Goal: Task Accomplishment & Management: Manage account settings

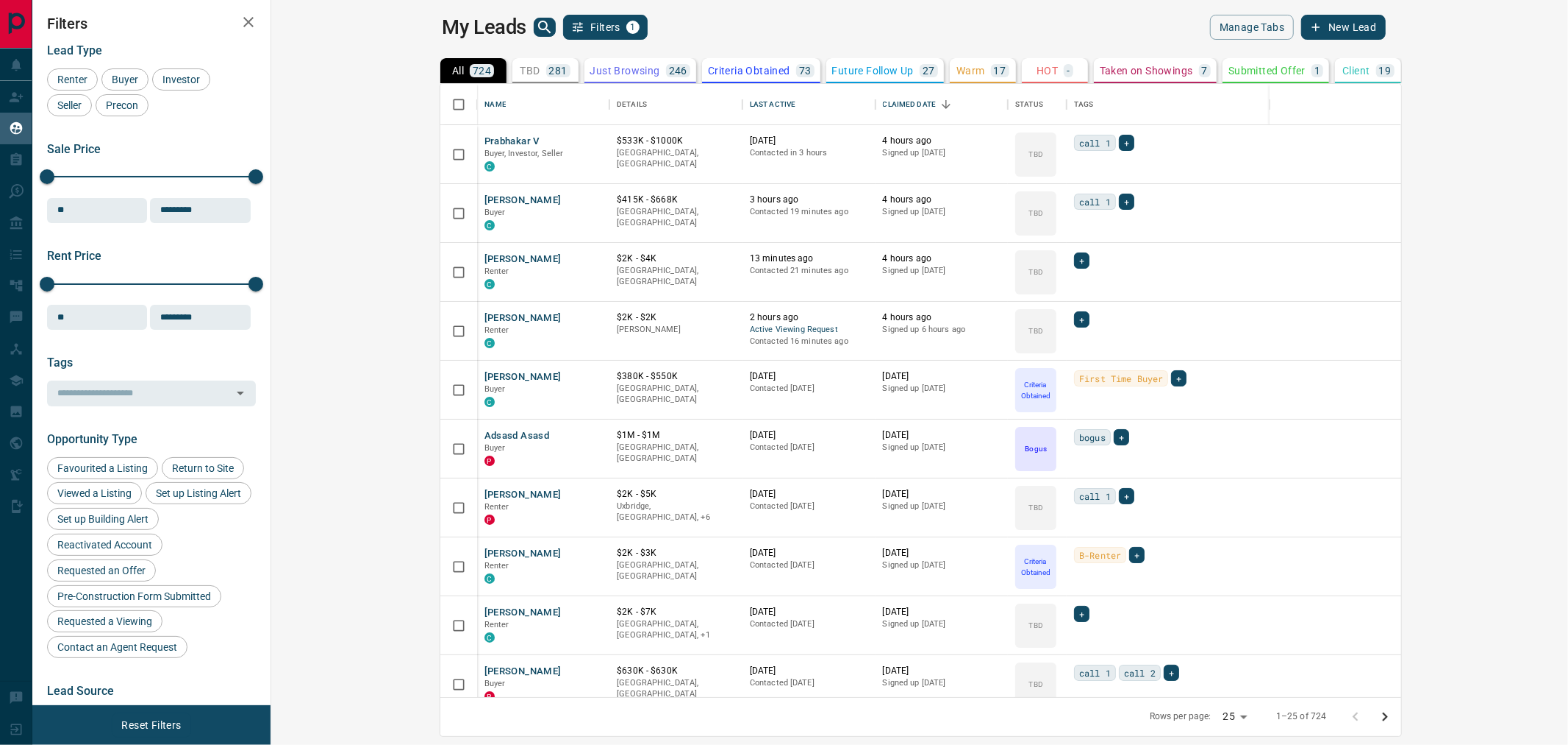
scroll to position [13, 12]
click at [750, 107] on div "Last Active" at bounding box center [772, 104] width 45 height 41
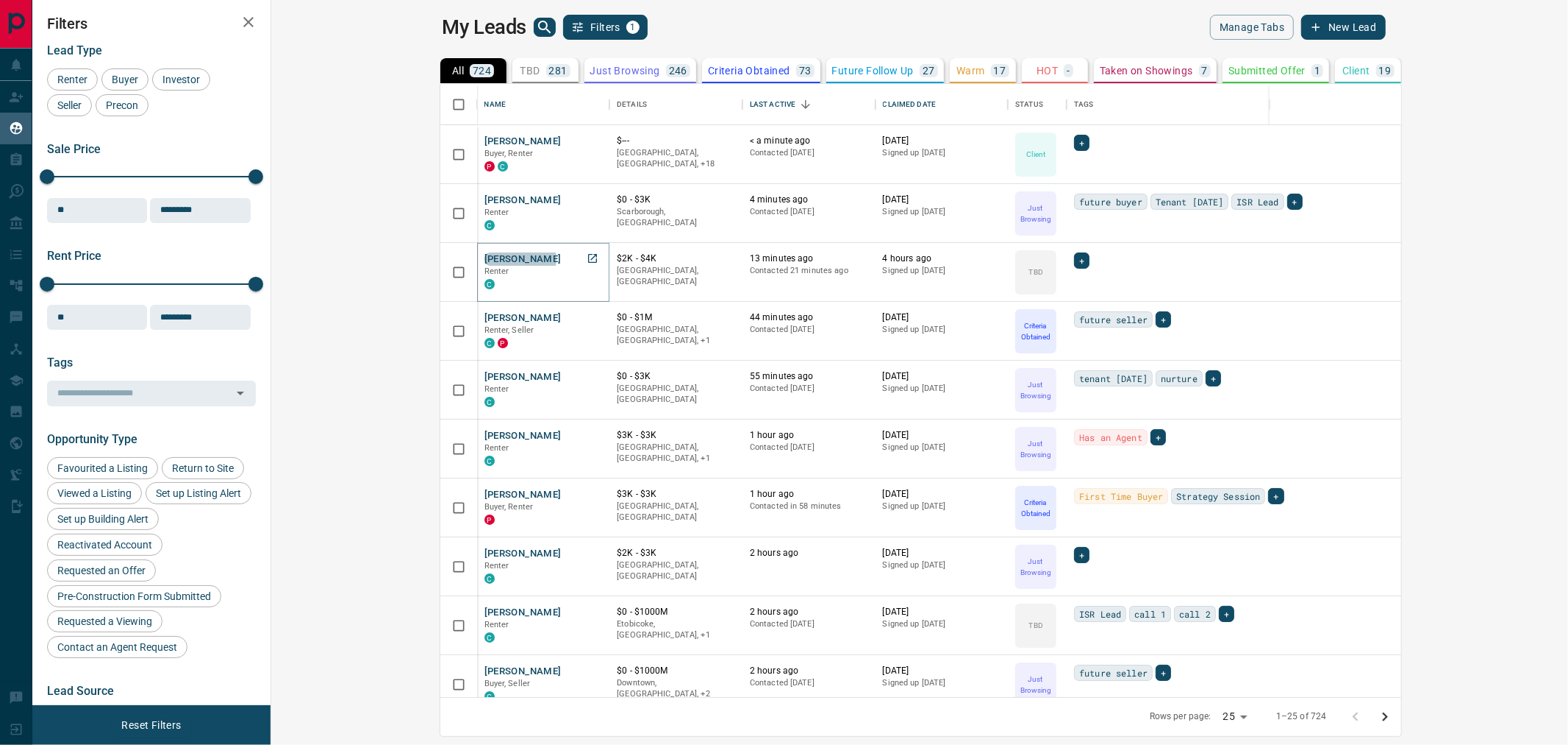
click at [484, 258] on button "[PERSON_NAME]" at bounding box center [523, 259] width 77 height 14
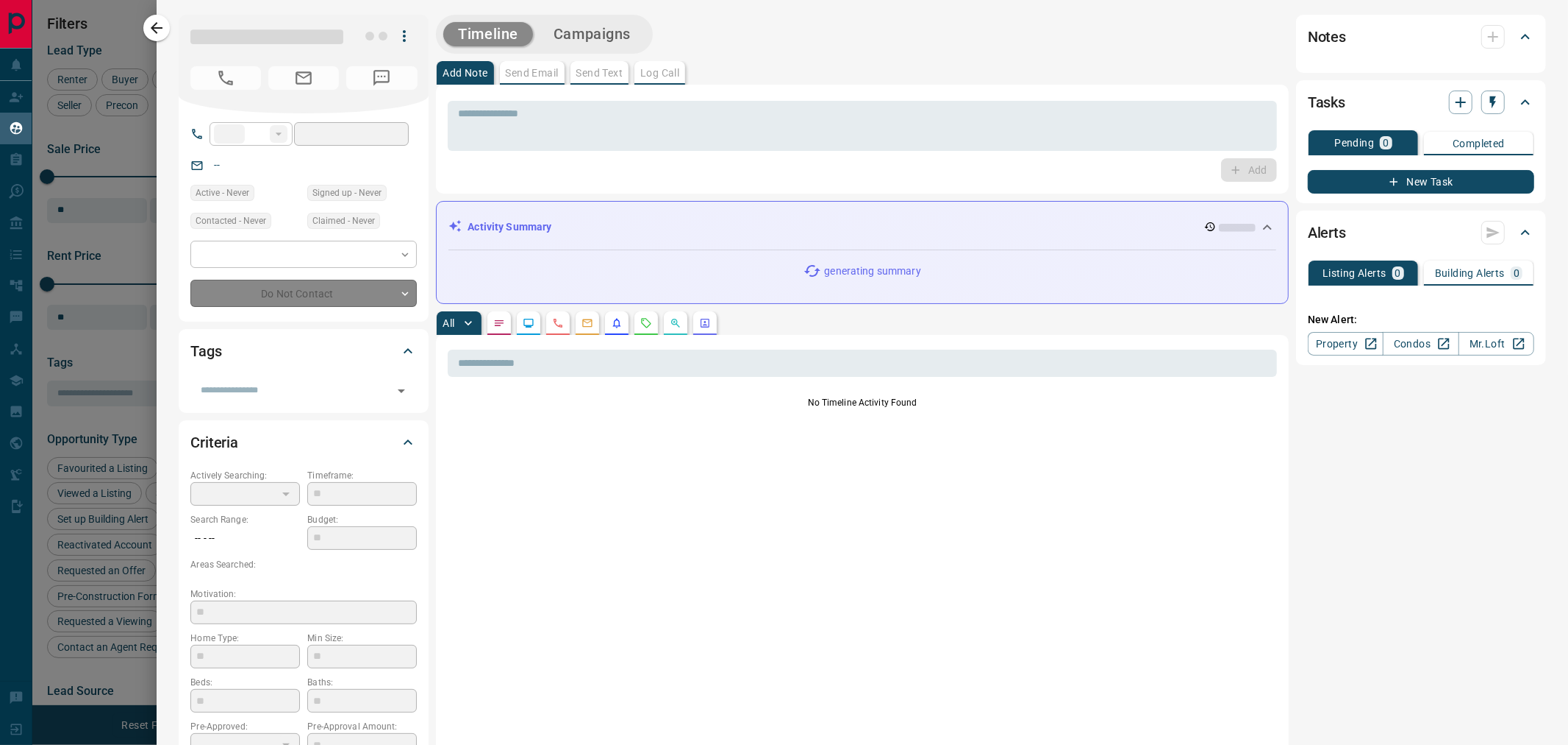
type input "**"
type input "**********"
type input "**"
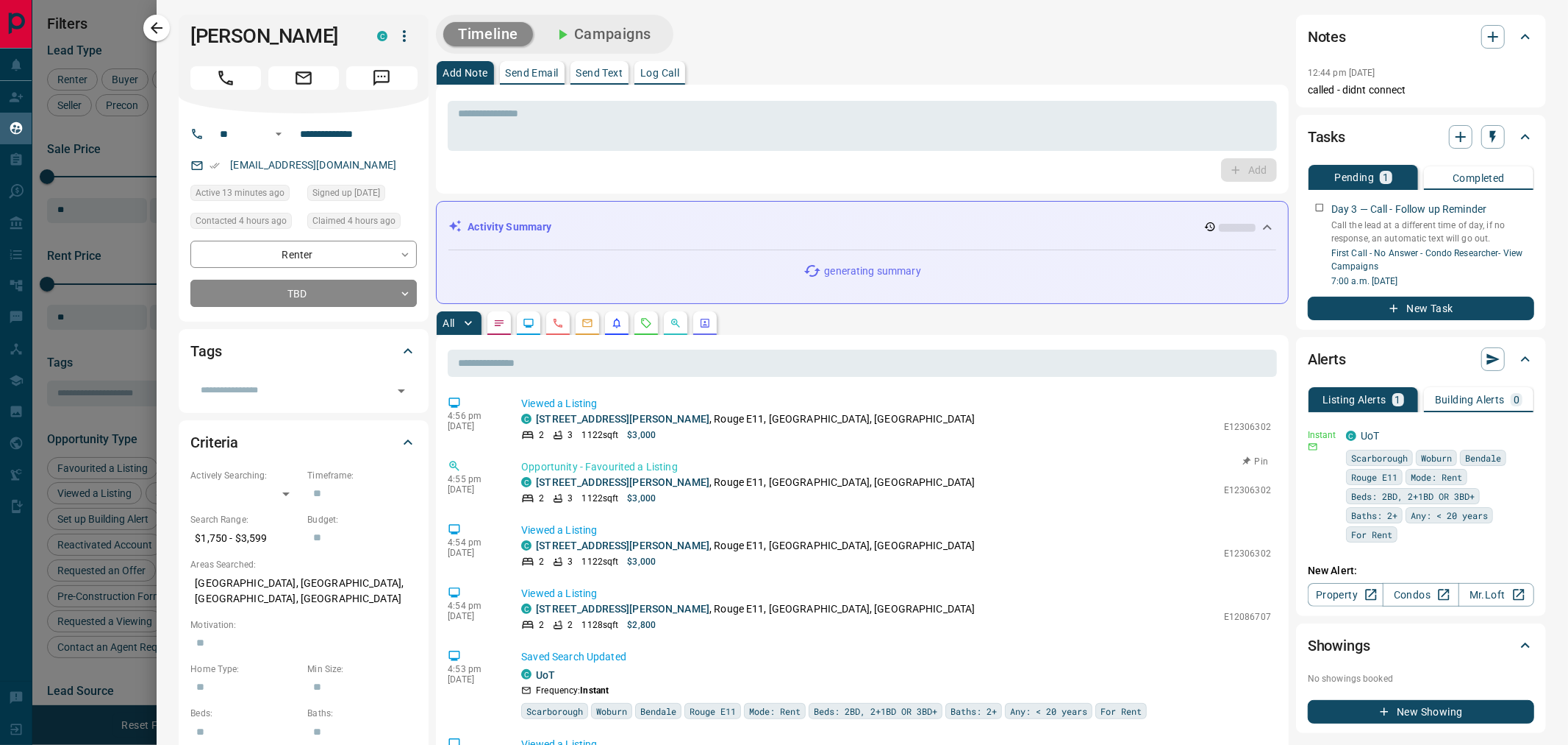
scroll to position [0, 0]
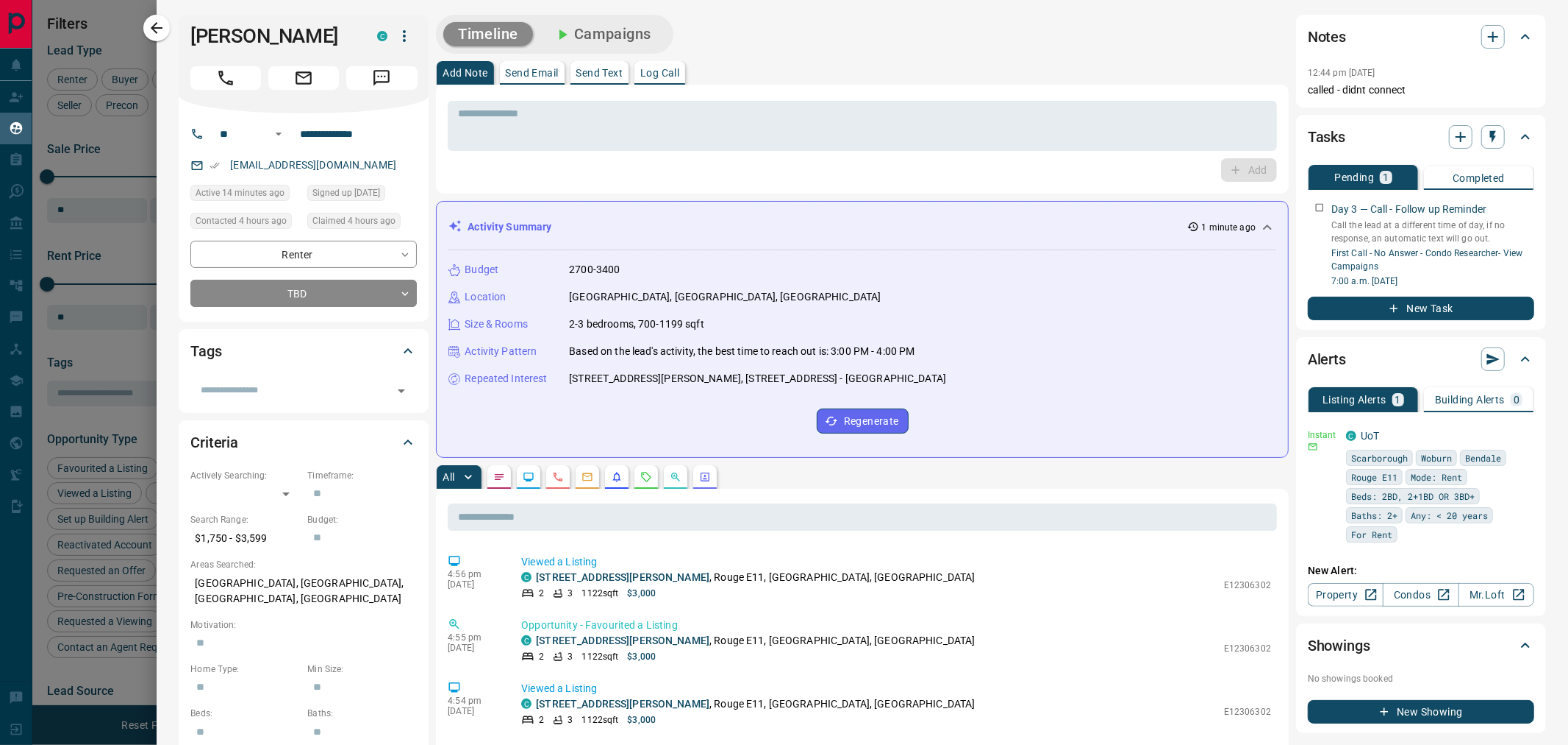
click at [605, 22] on button "Campaigns" at bounding box center [603, 34] width 127 height 24
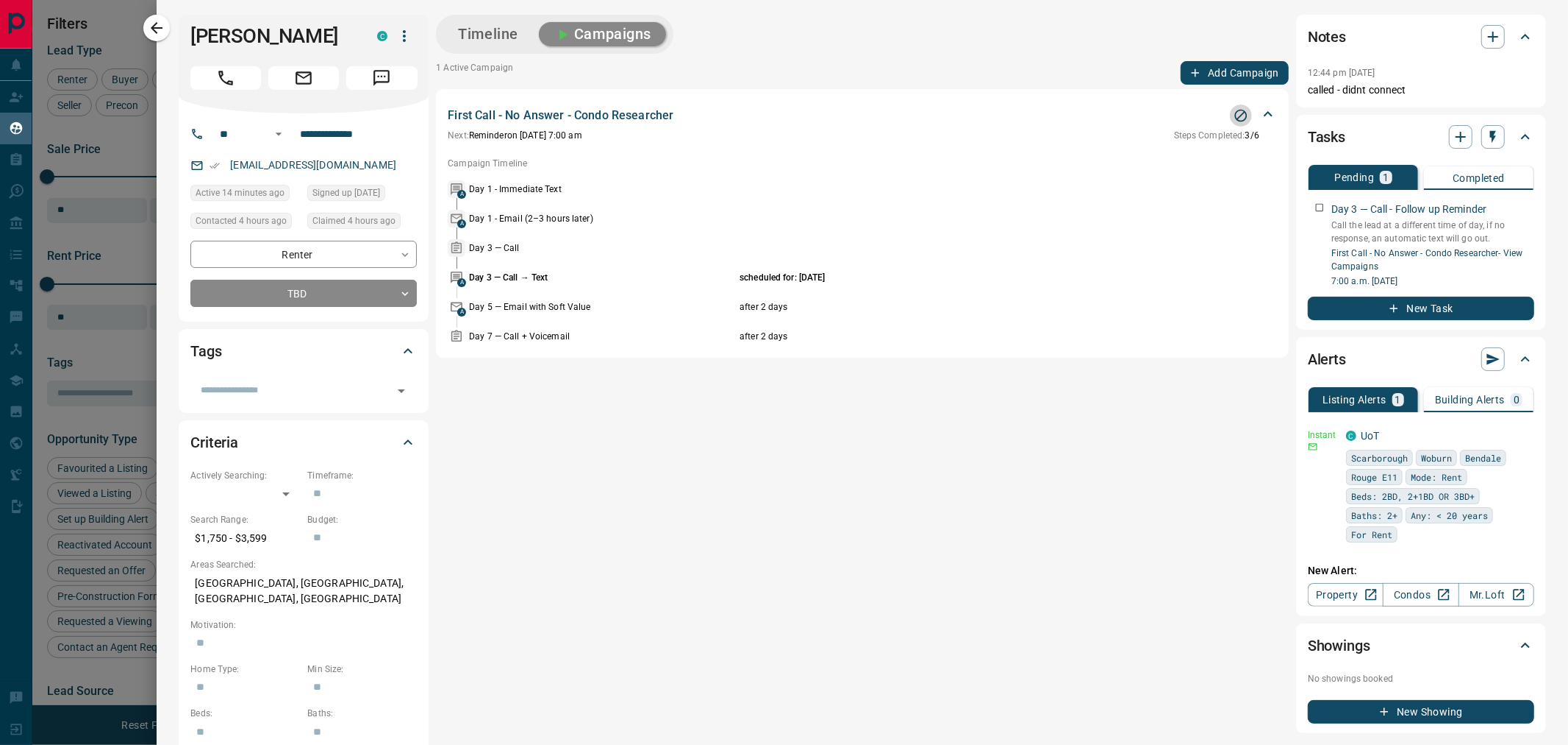
click at [1234, 111] on icon "Stop Campaign" at bounding box center [1241, 115] width 14 height 14
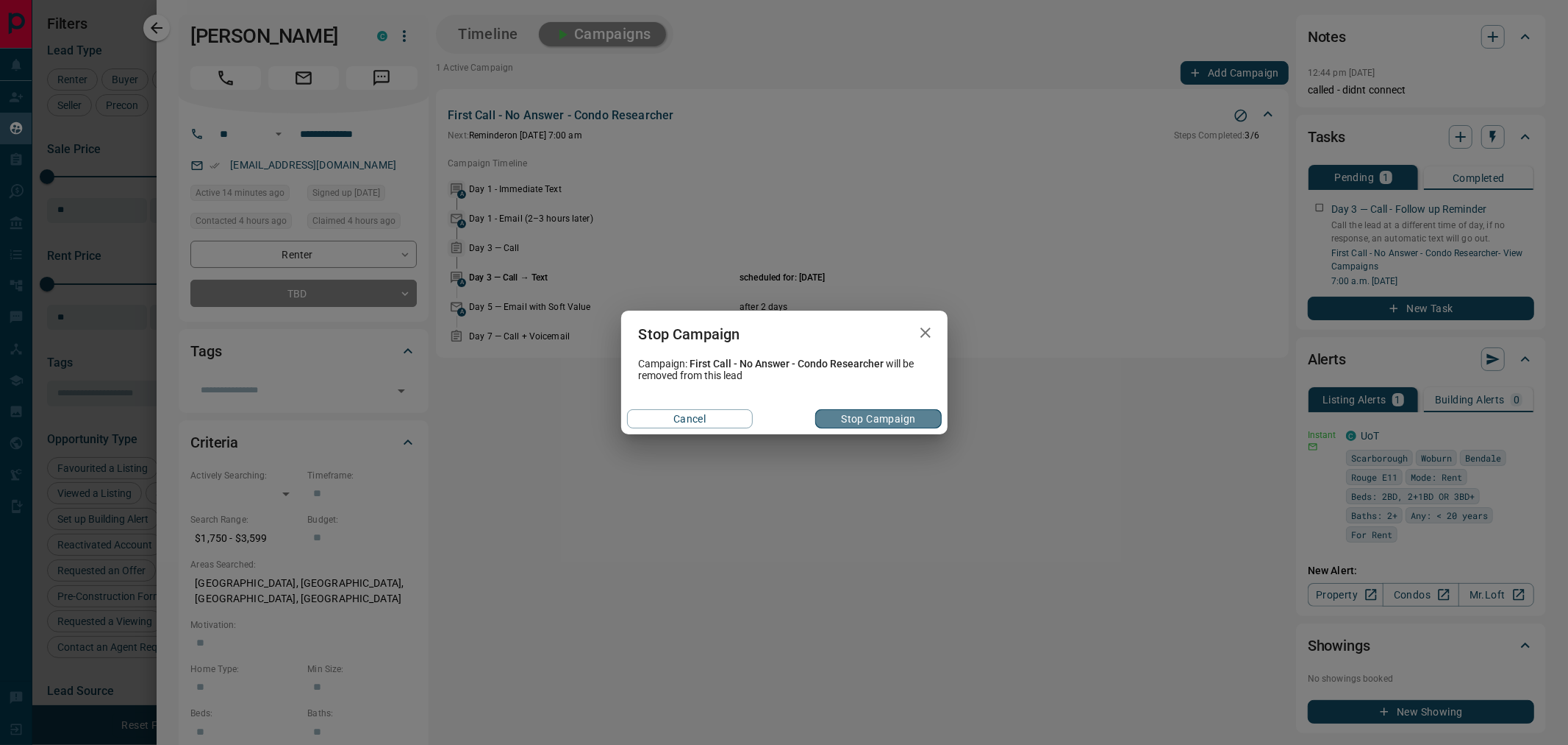
click at [844, 414] on button "Stop Campaign" at bounding box center [878, 418] width 126 height 19
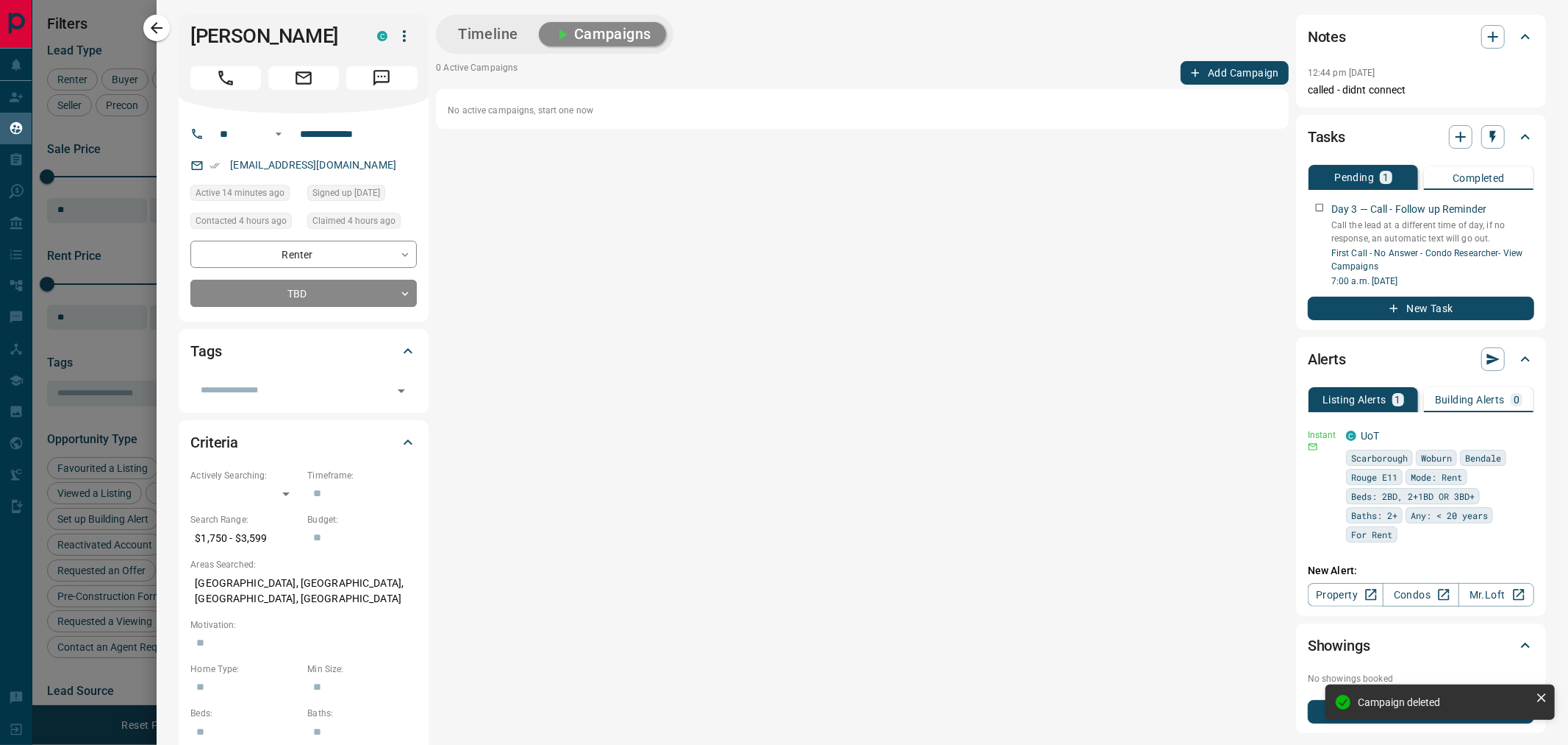
click at [486, 22] on button "Timeline" at bounding box center [487, 34] width 90 height 24
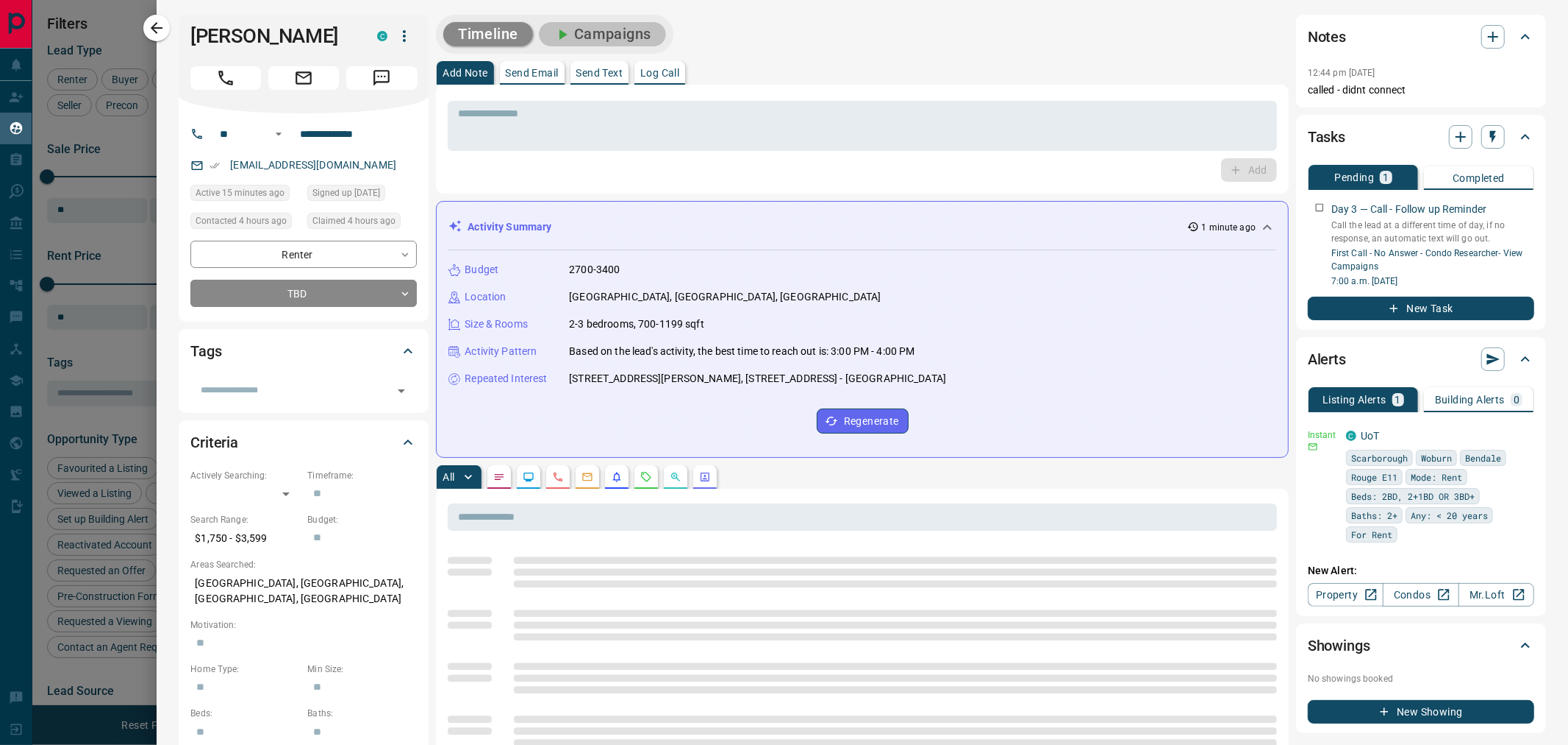
click at [606, 35] on button "Campaigns" at bounding box center [603, 34] width 127 height 24
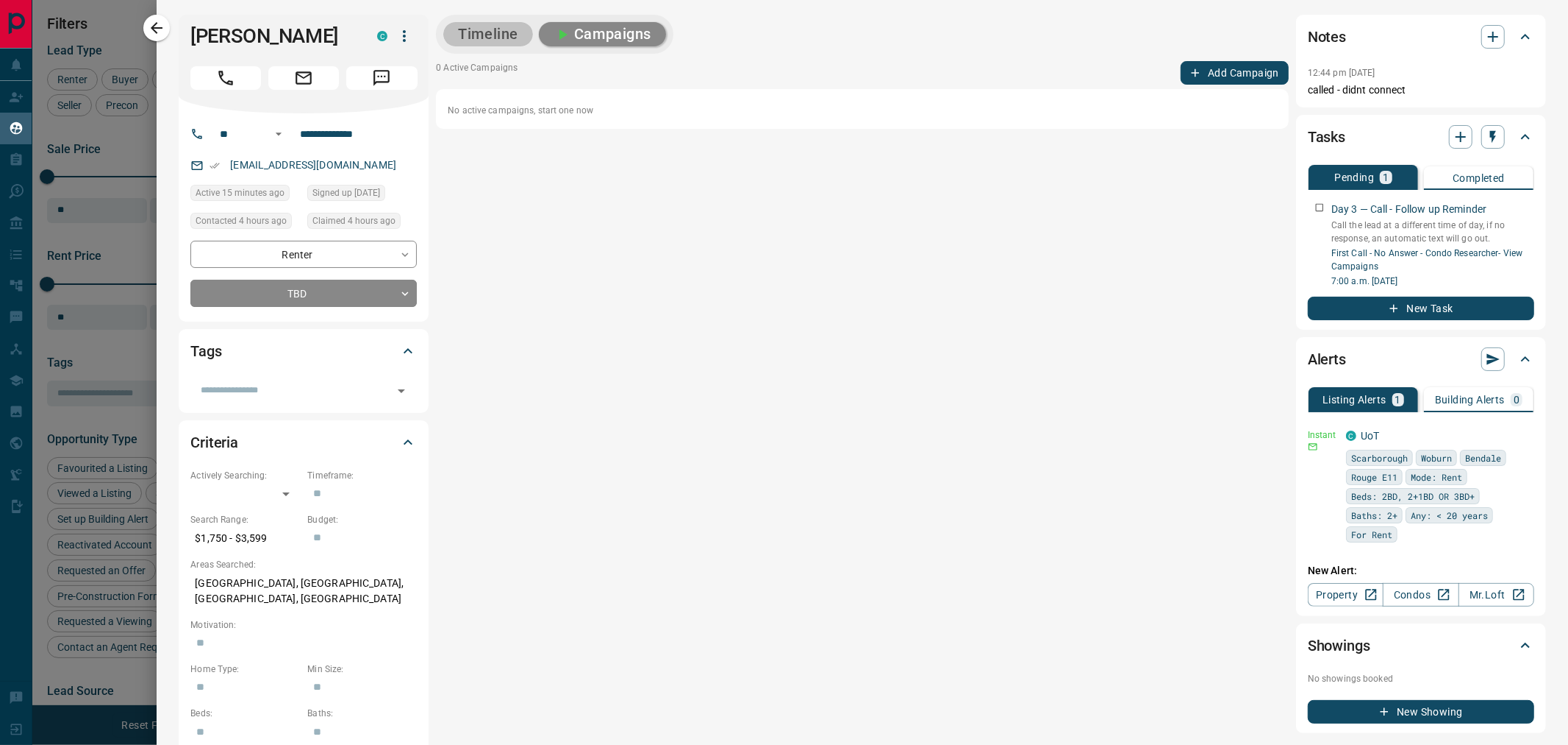
click at [468, 23] on button "Timeline" at bounding box center [487, 34] width 90 height 24
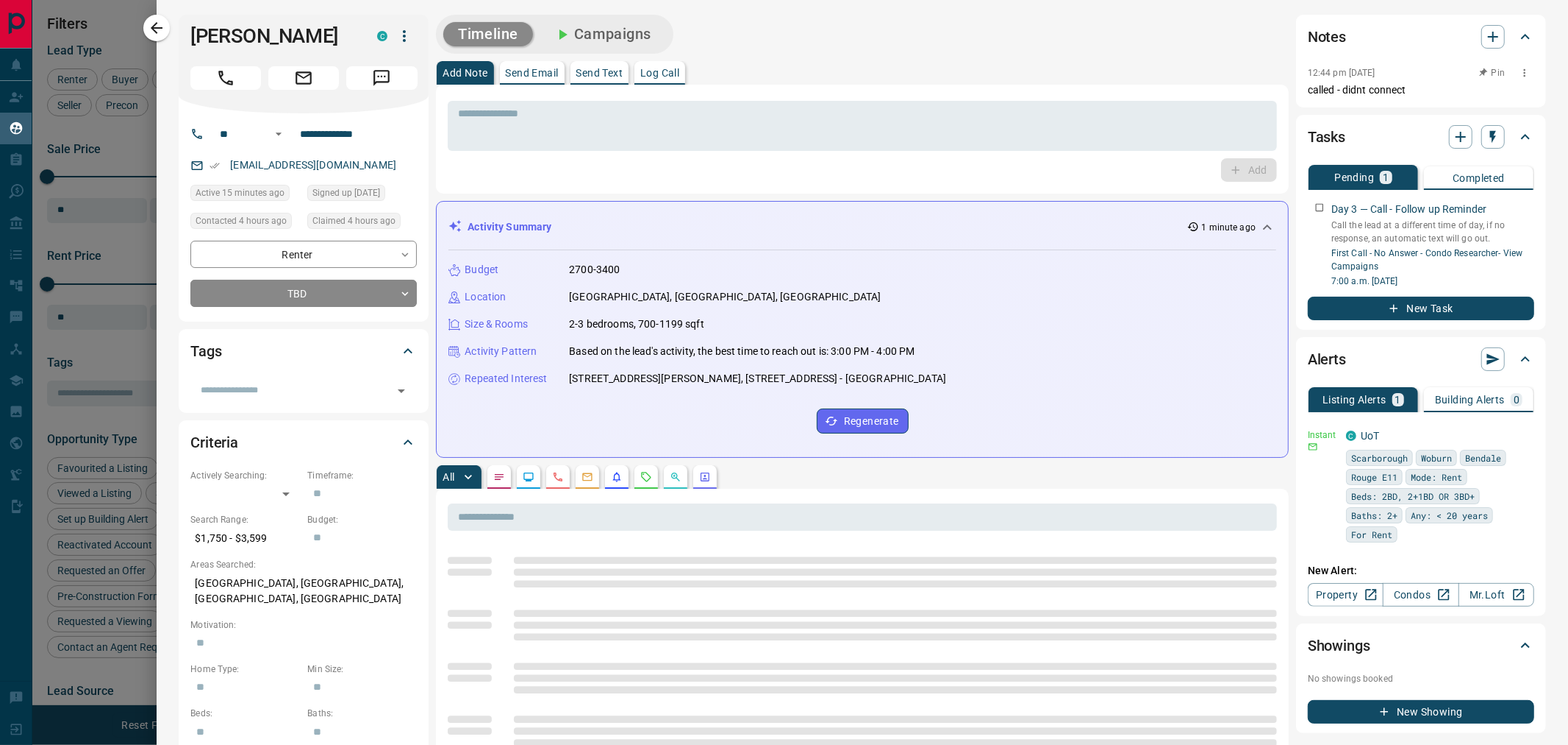
click at [1519, 70] on icon "button" at bounding box center [1525, 72] width 12 height 12
click at [1497, 118] on li "Delete" at bounding box center [1489, 121] width 65 height 22
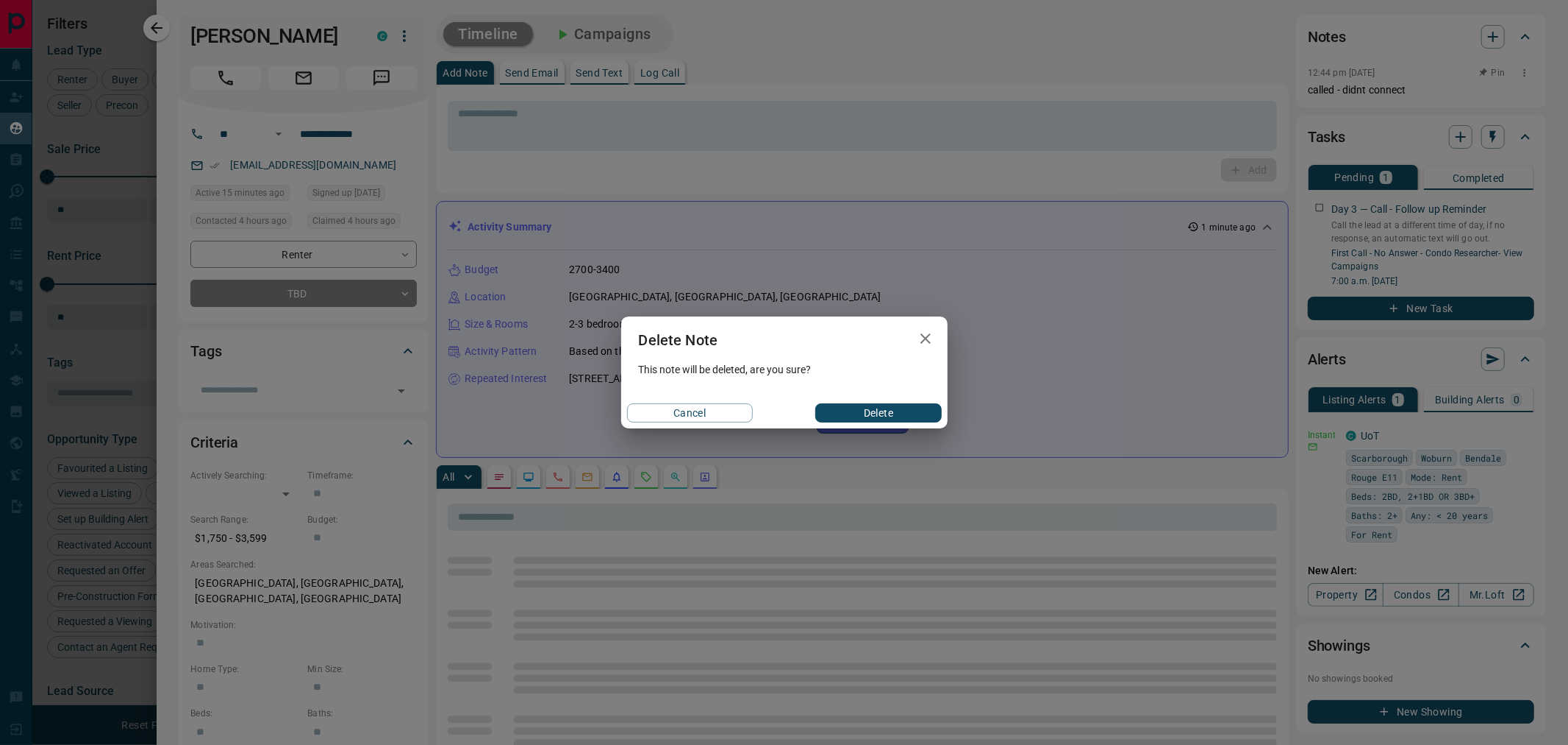
click at [837, 412] on button "Delete" at bounding box center [878, 412] width 126 height 19
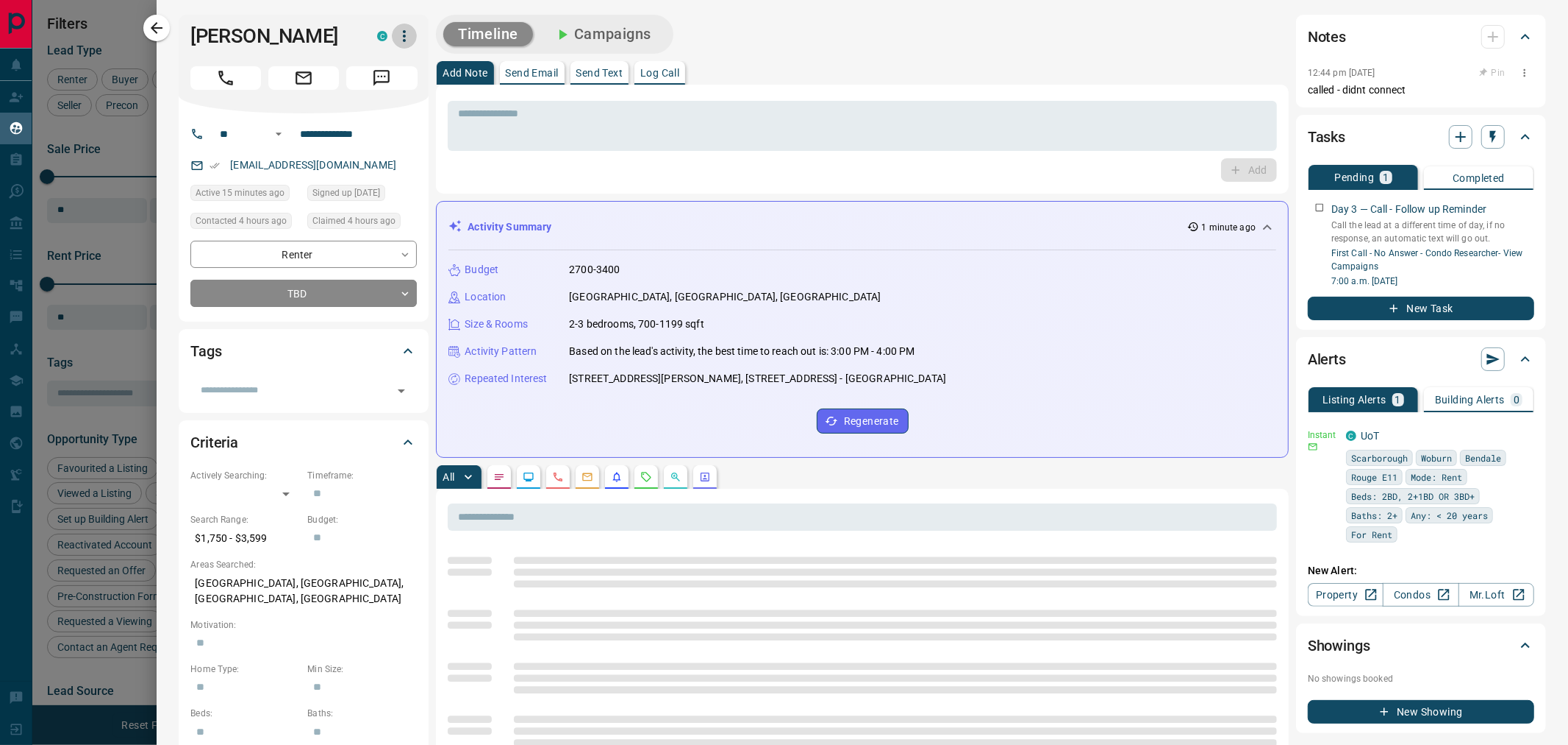
click at [405, 40] on icon "button" at bounding box center [404, 36] width 3 height 12
click at [373, 86] on li "Reallocate" at bounding box center [374, 87] width 87 height 22
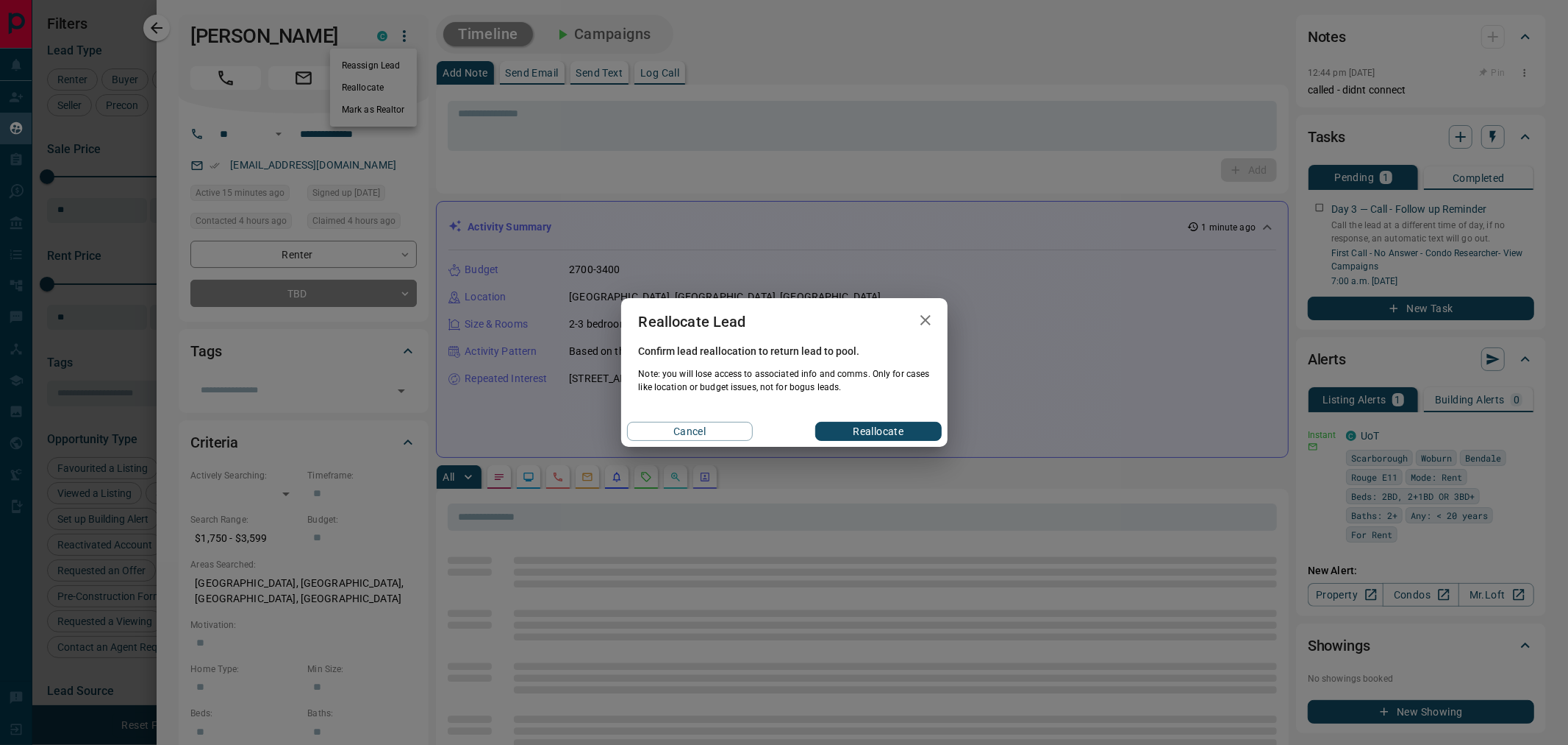
click at [892, 428] on button "Reallocate" at bounding box center [878, 431] width 126 height 19
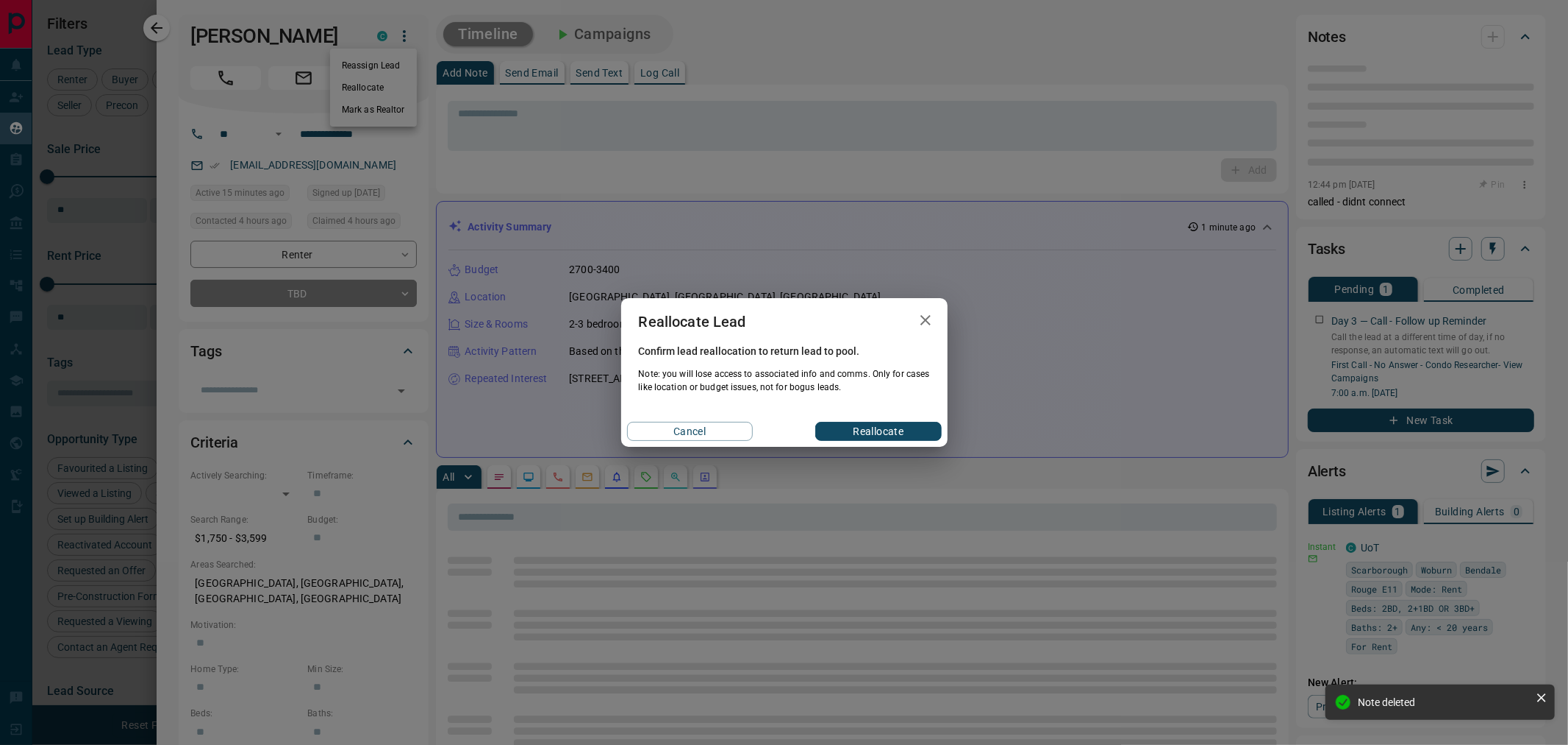
click at [874, 429] on button "Reallocate" at bounding box center [878, 431] width 126 height 19
drag, startPoint x: 921, startPoint y: 317, endPoint x: 686, endPoint y: 141, distance: 293.6
click at [922, 318] on icon "button" at bounding box center [926, 320] width 17 height 17
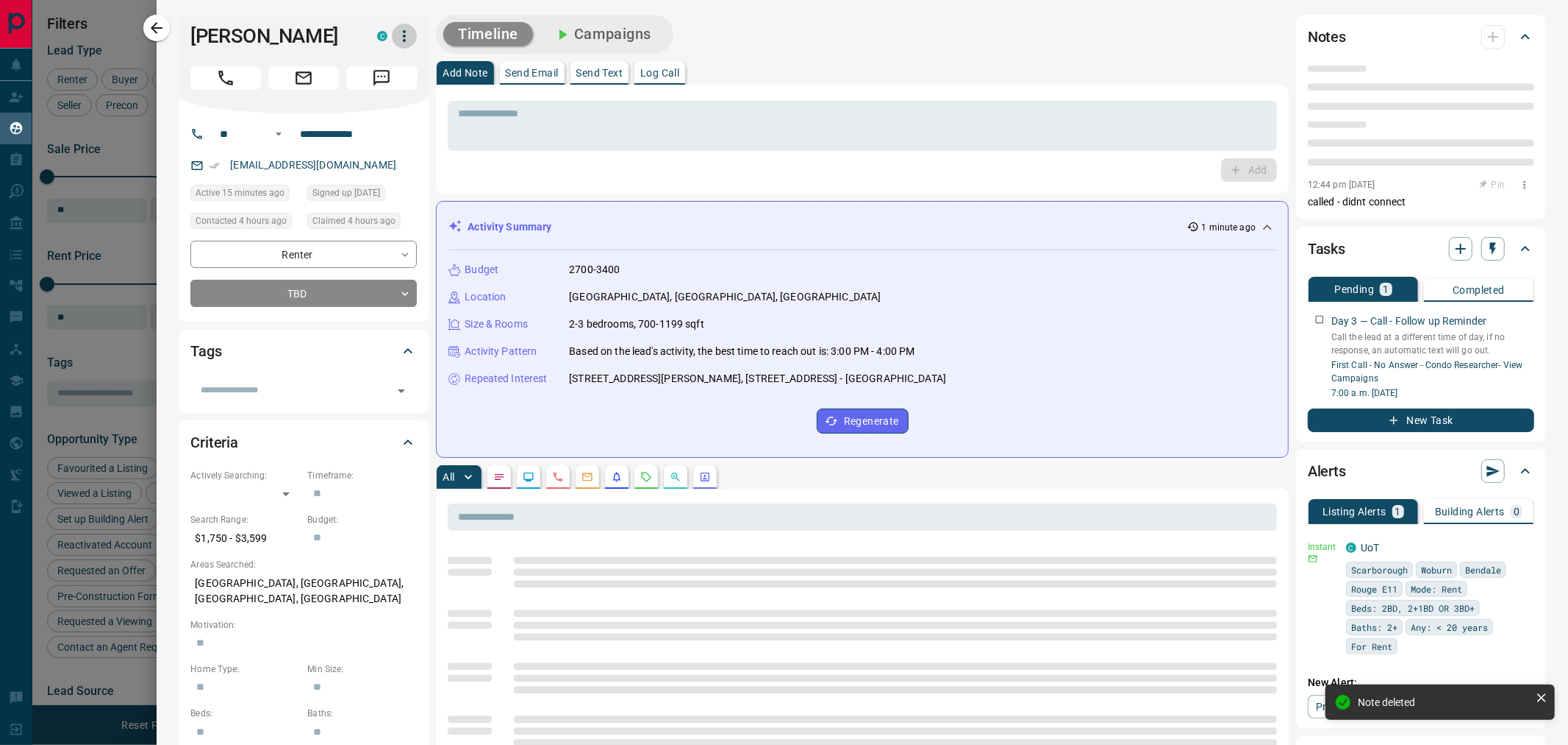
click at [406, 33] on icon "button" at bounding box center [405, 36] width 17 height 17
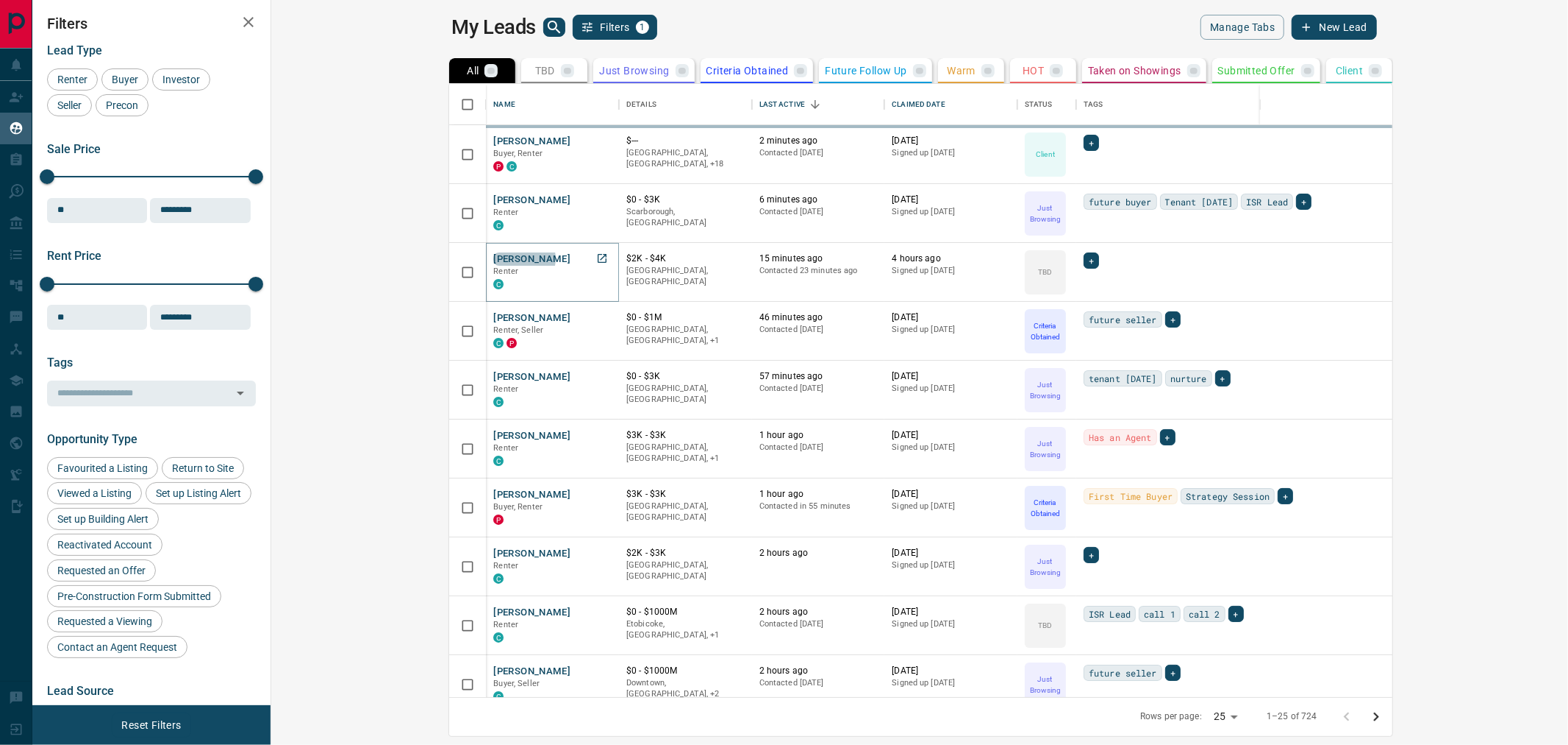
click at [493, 258] on button "[PERSON_NAME]" at bounding box center [532, 259] width 77 height 14
